Goal: Task Accomplishment & Management: Manage account settings

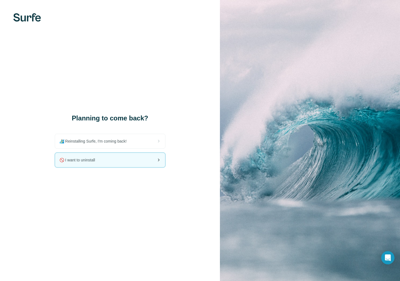
click at [82, 162] on span "🚫 I want to uninstall" at bounding box center [79, 160] width 40 height 6
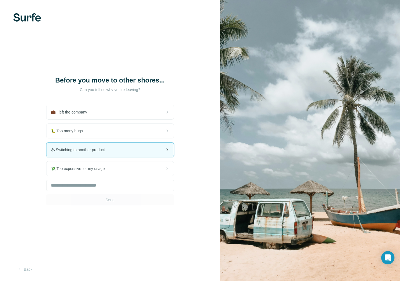
click at [84, 152] on span "🕹 Switching to another product" at bounding box center [80, 150] width 58 height 6
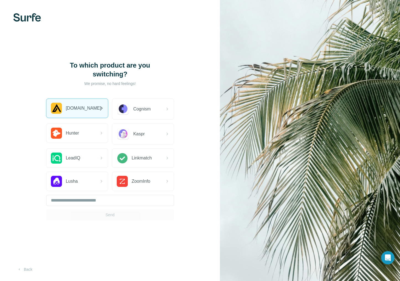
click at [87, 110] on div "[DOMAIN_NAME]" at bounding box center [76, 108] width 61 height 19
